Goal: Navigation & Orientation: Find specific page/section

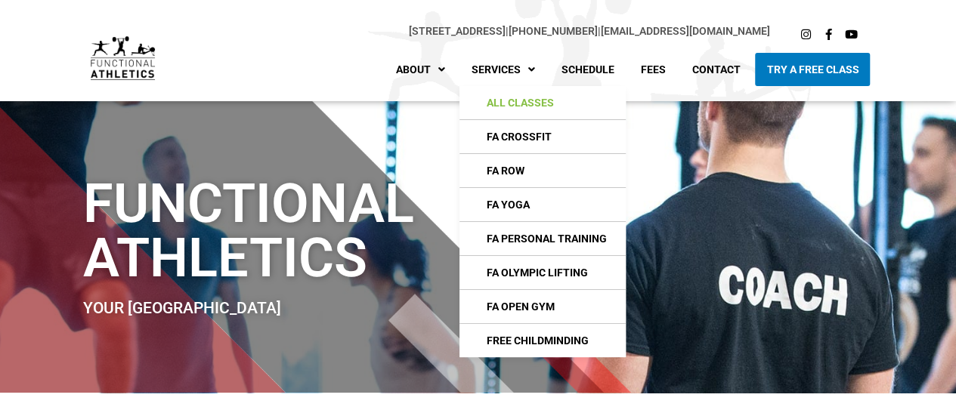
click at [537, 104] on link "All Classes" at bounding box center [542, 102] width 166 height 33
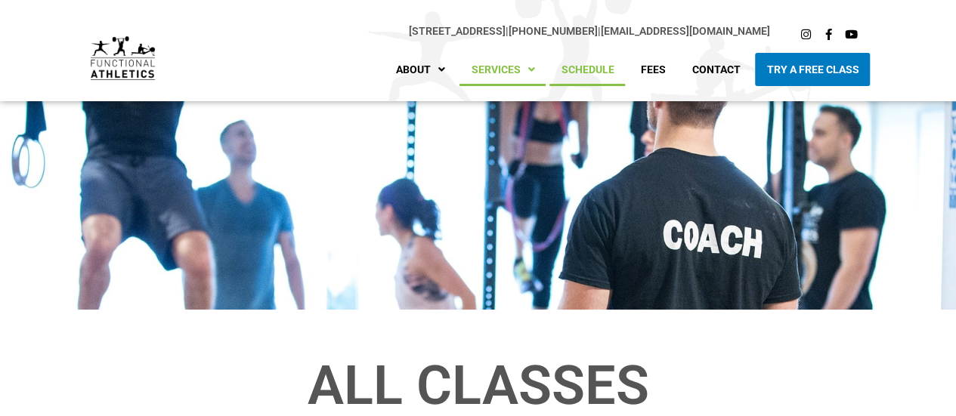
click at [590, 74] on link "Schedule" at bounding box center [587, 69] width 76 height 33
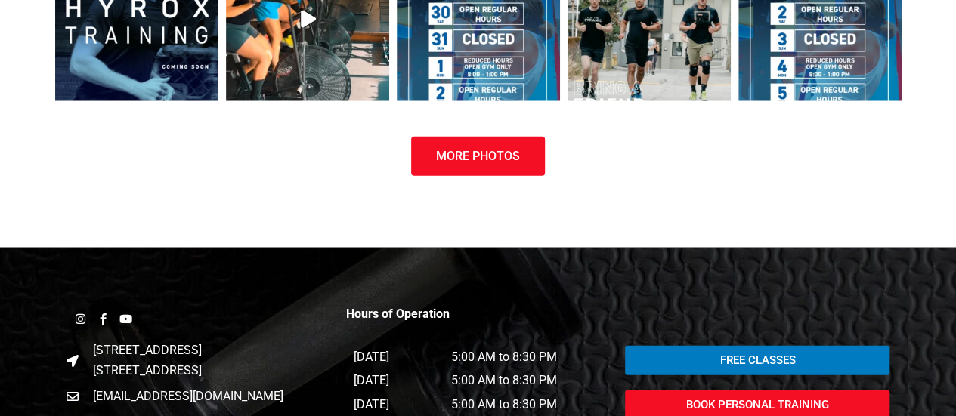
scroll to position [1995, 0]
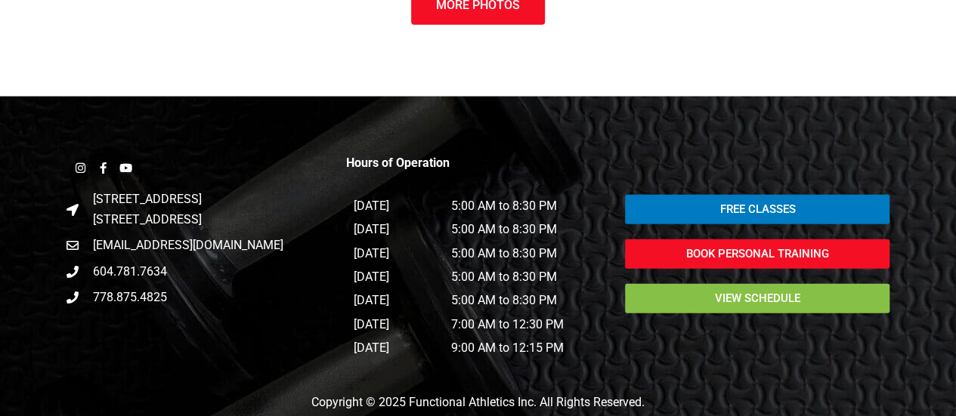
click at [826, 298] on span "view schedule" at bounding box center [757, 298] width 228 height 11
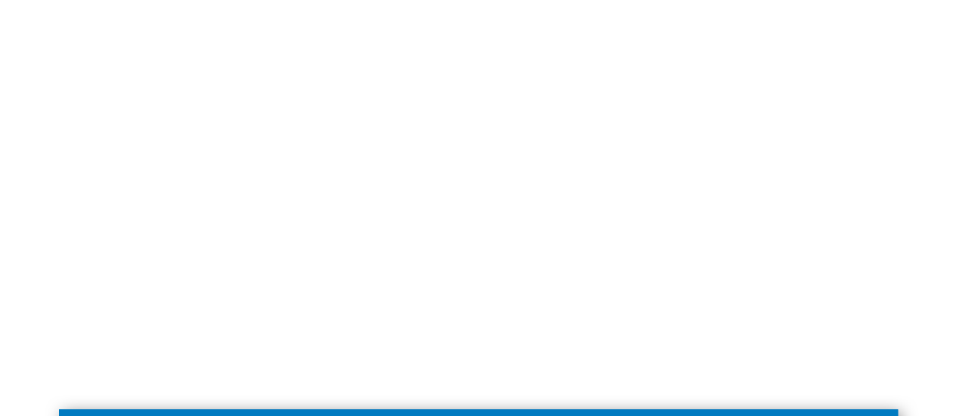
scroll to position [417, 0]
